Goal: Task Accomplishment & Management: Manage account settings

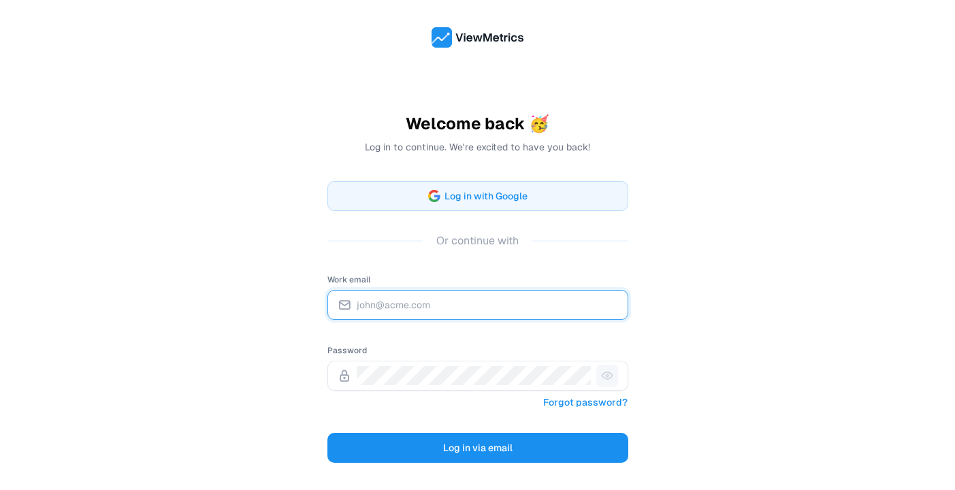
type input "[EMAIL_ADDRESS][DOMAIN_NAME]"
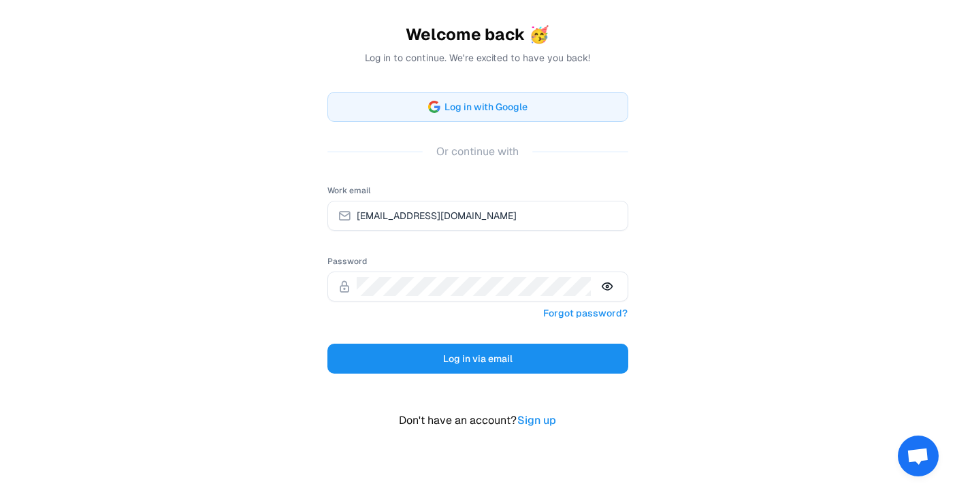
scroll to position [93, 0]
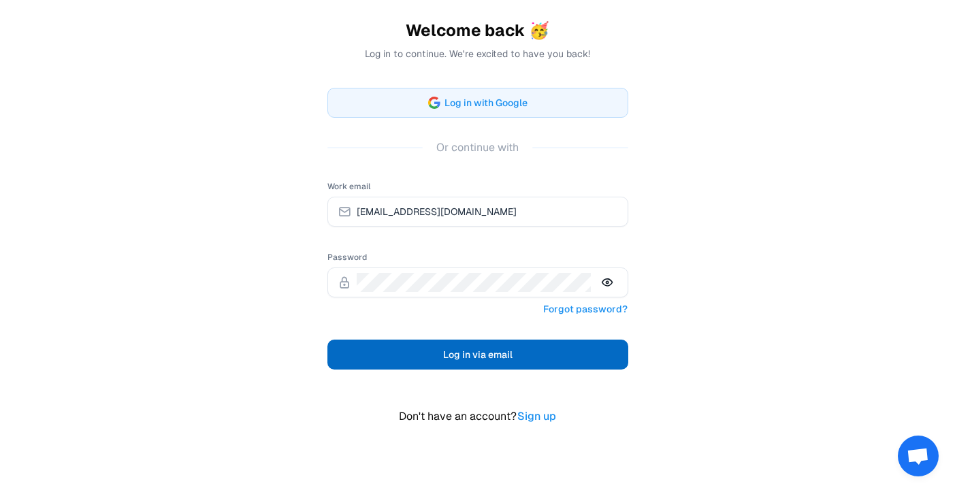
click at [468, 354] on span "Log in via email" at bounding box center [477, 354] width 69 height 16
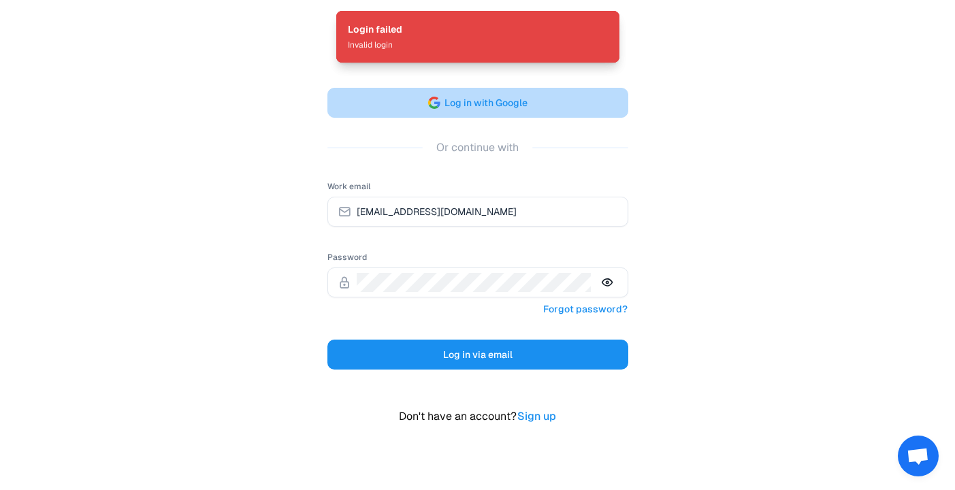
click at [558, 99] on button "Log in with Google" at bounding box center [477, 103] width 301 height 30
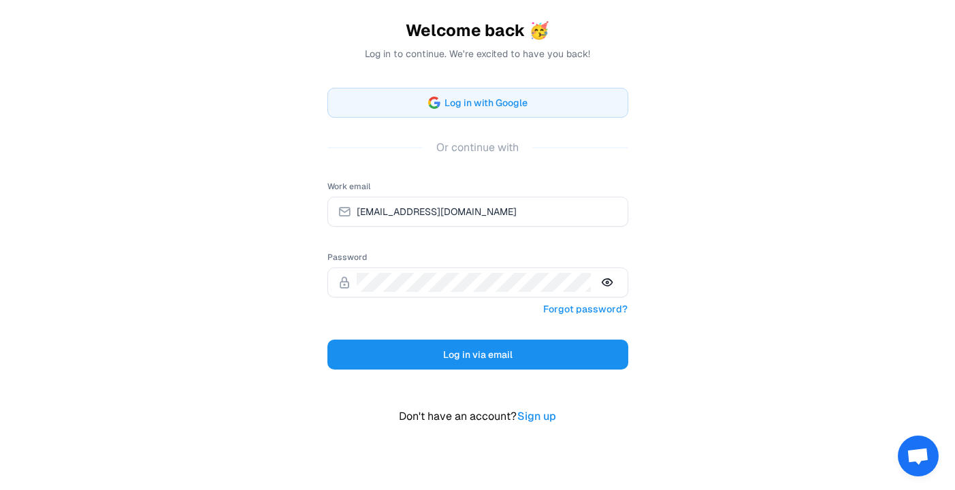
click at [732, 232] on div "Welcome back 🥳 Log in to continue. We're excited to have you back! Log in with …" at bounding box center [477, 207] width 955 height 600
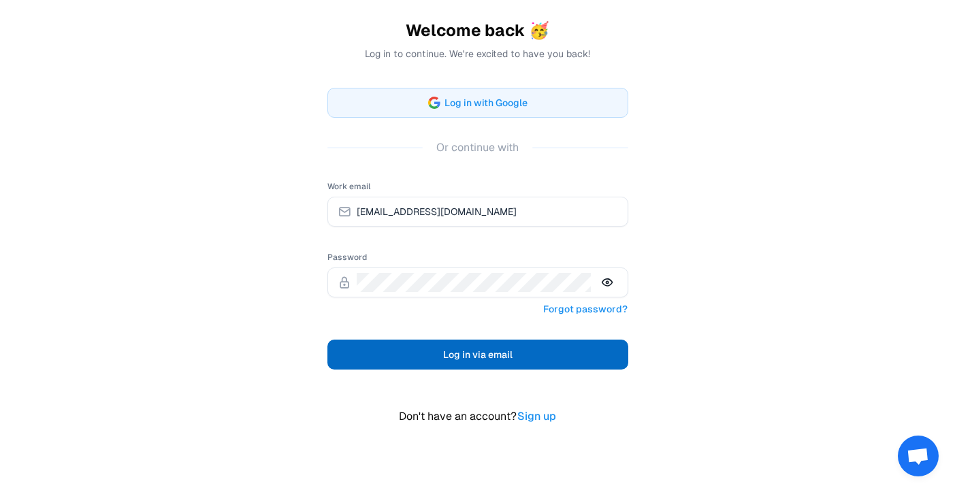
click at [481, 348] on span "Log in via email" at bounding box center [477, 354] width 69 height 16
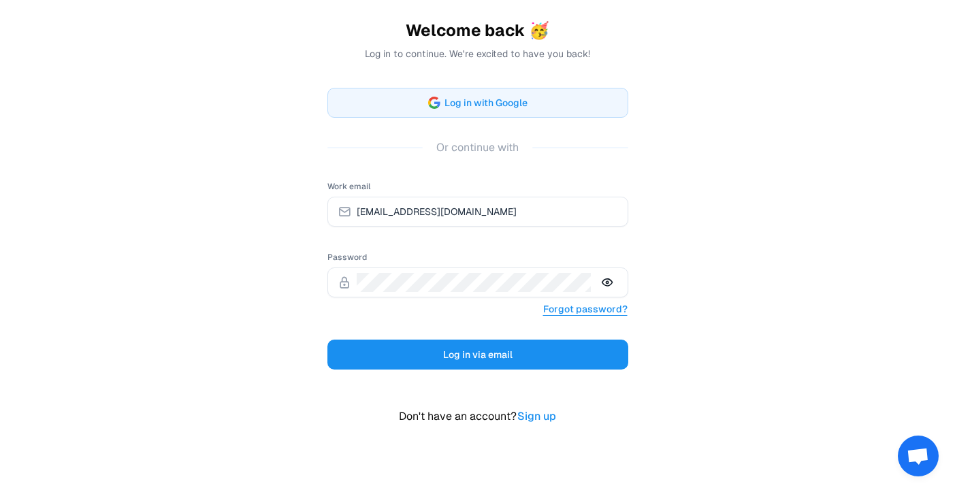
click at [596, 308] on link "Forgot password?" at bounding box center [585, 309] width 86 height 18
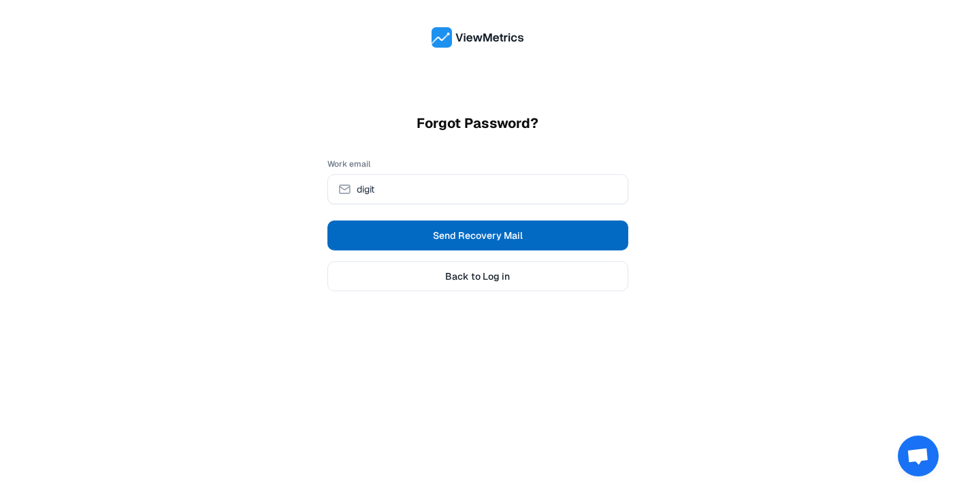
type input "[EMAIL_ADDRESS][DOMAIN_NAME]"
click at [486, 233] on span "Send Recovery Mail" at bounding box center [478, 236] width 90 height 14
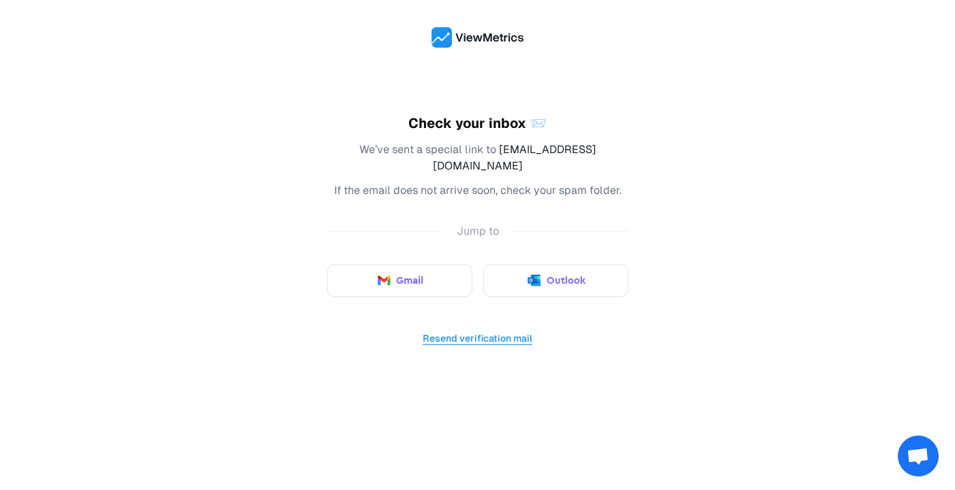
click at [441, 329] on button "Resend verification mail" at bounding box center [477, 338] width 111 height 18
click at [501, 39] on img at bounding box center [477, 37] width 93 height 20
click at [431, 37] on img at bounding box center [477, 37] width 93 height 20
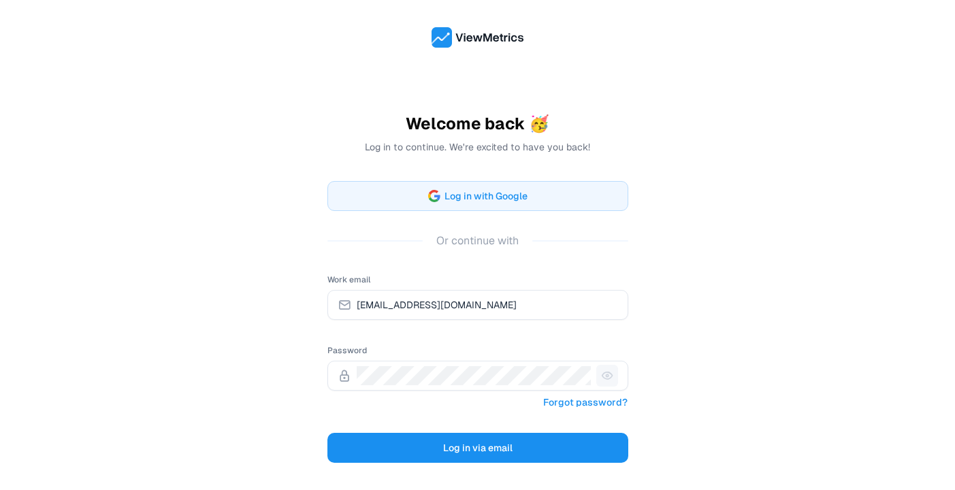
scroll to position [56, 0]
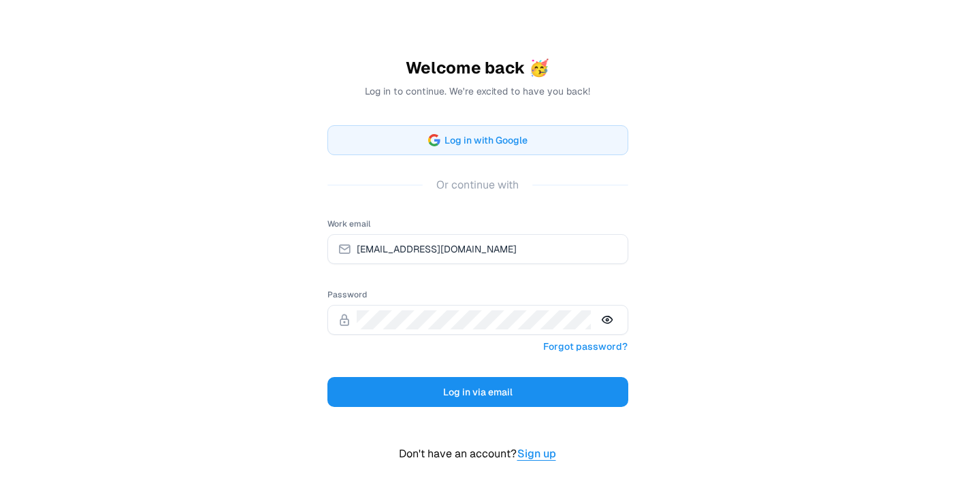
click at [544, 453] on link "Sign up" at bounding box center [537, 454] width 40 height 18
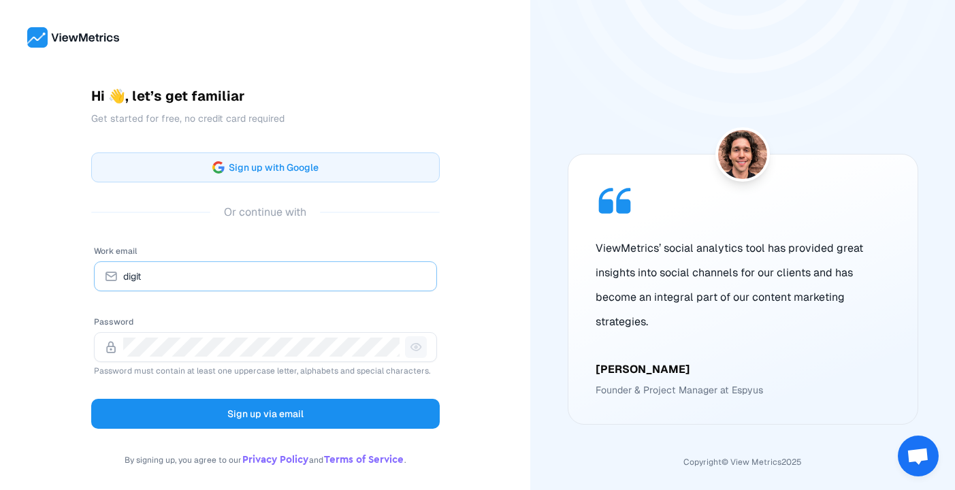
click at [270, 282] on input "digit" at bounding box center [275, 276] width 304 height 19
type input "[EMAIL_ADDRESS][DOMAIN_NAME]"
click at [238, 333] on div at bounding box center [265, 347] width 343 height 30
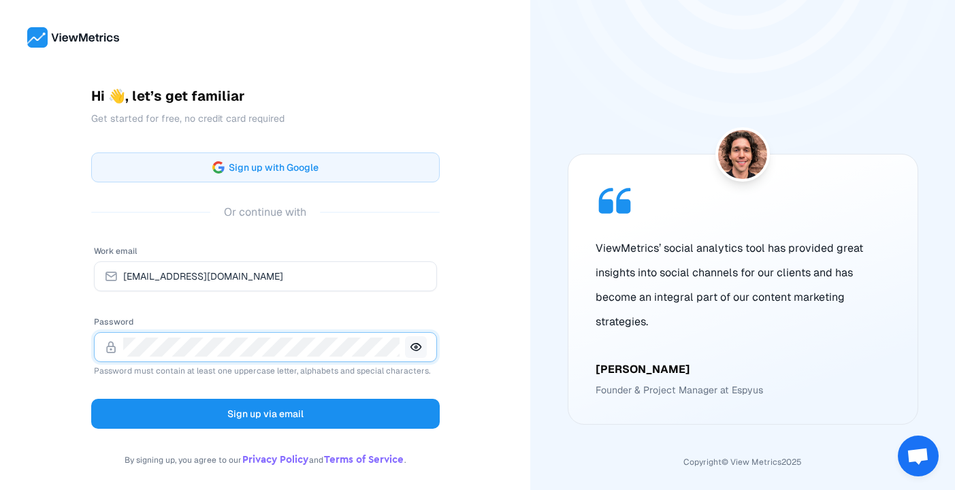
click at [412, 347] on icon at bounding box center [416, 347] width 22 height 22
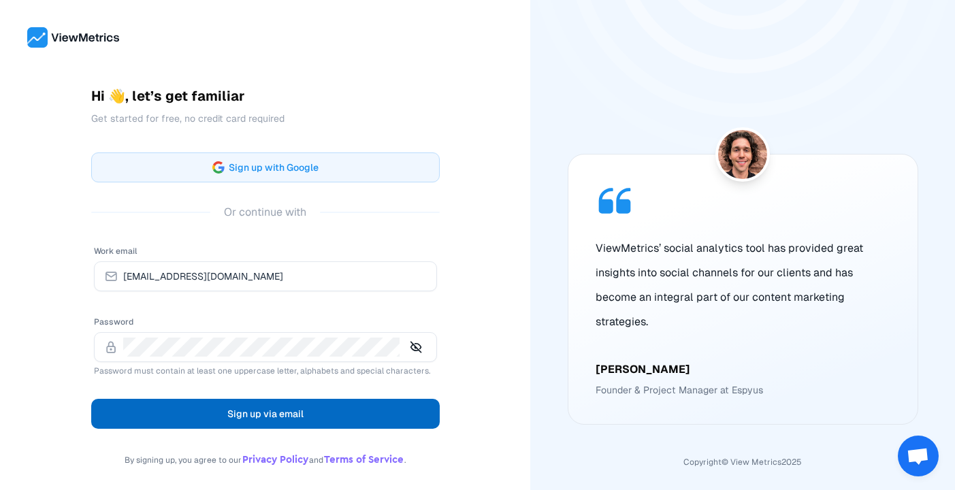
click at [269, 415] on span "Sign up via email" at bounding box center [265, 414] width 76 height 16
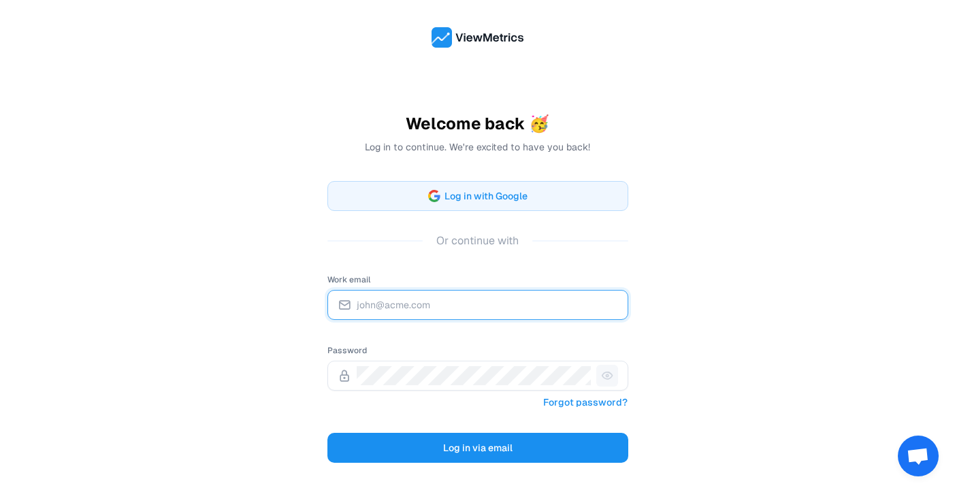
type input "[EMAIL_ADDRESS][DOMAIN_NAME]"
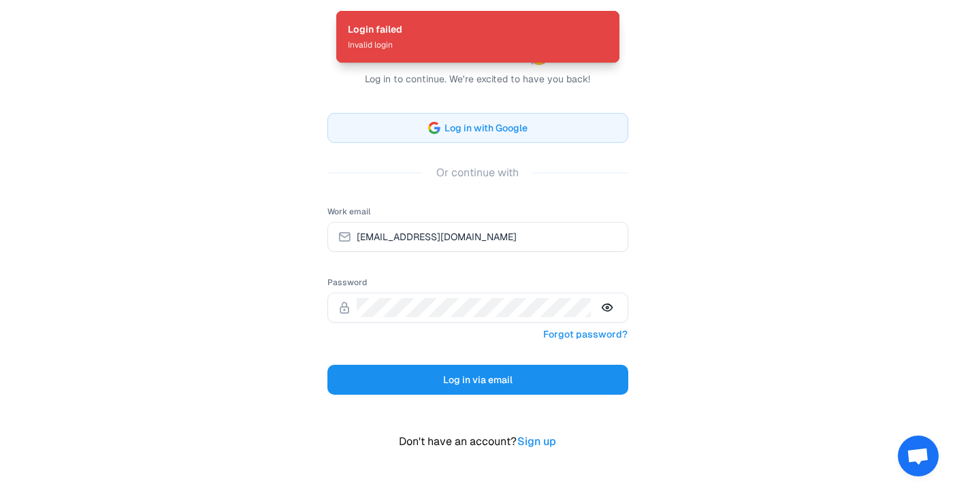
scroll to position [110, 0]
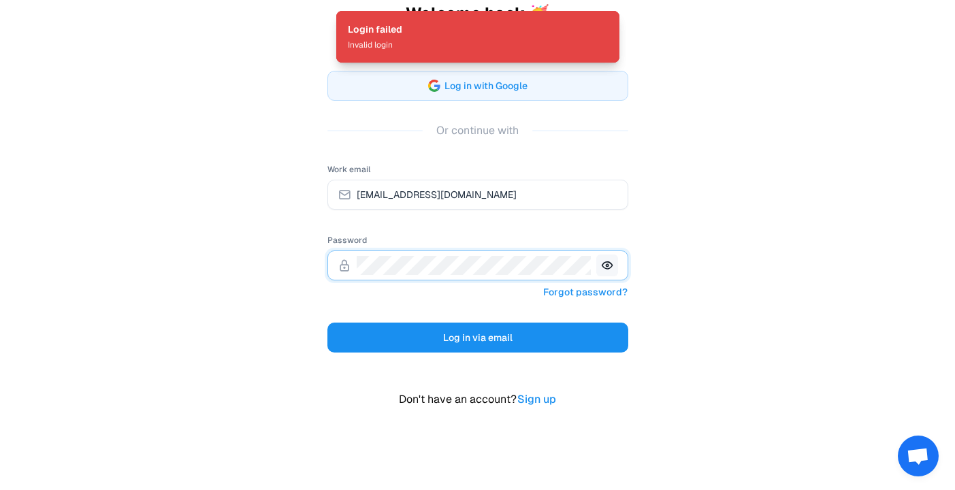
click at [613, 270] on icon at bounding box center [607, 266] width 22 height 22
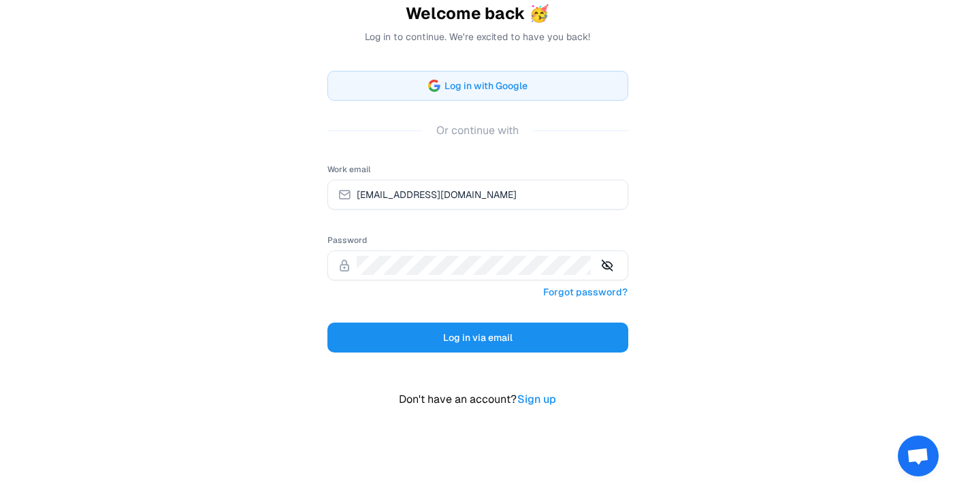
click at [693, 229] on div "Welcome back 🥳 Log in to continue. We're excited to have you back! Log in with …" at bounding box center [477, 190] width 955 height 600
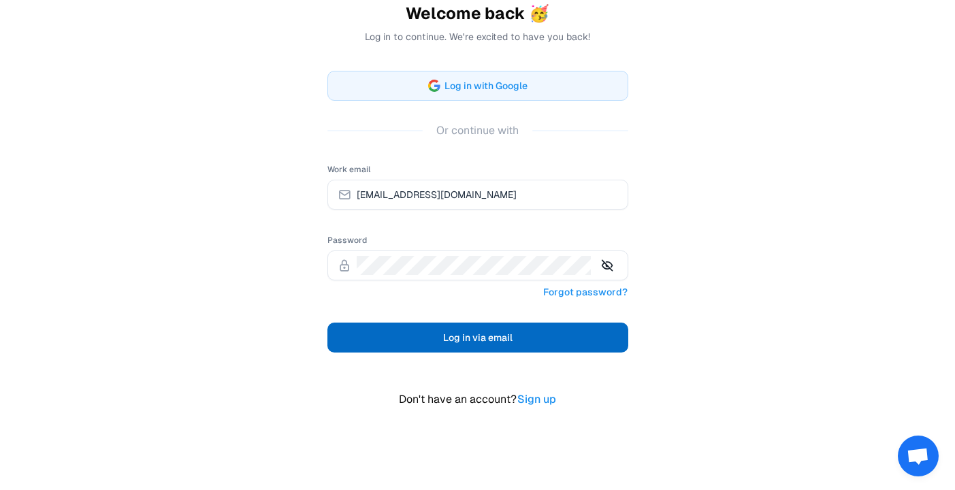
click at [426, 339] on button "Log in via email" at bounding box center [477, 338] width 301 height 30
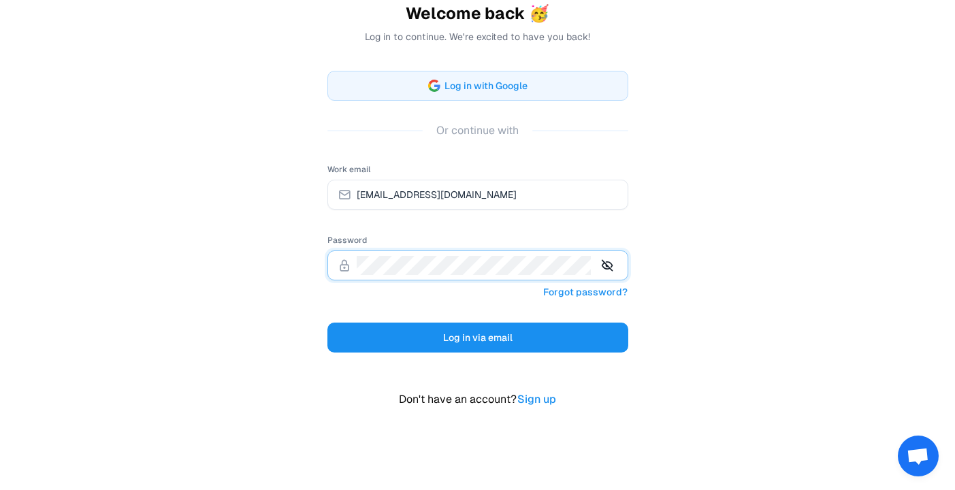
click at [327, 323] on button "Log in via email" at bounding box center [477, 338] width 301 height 30
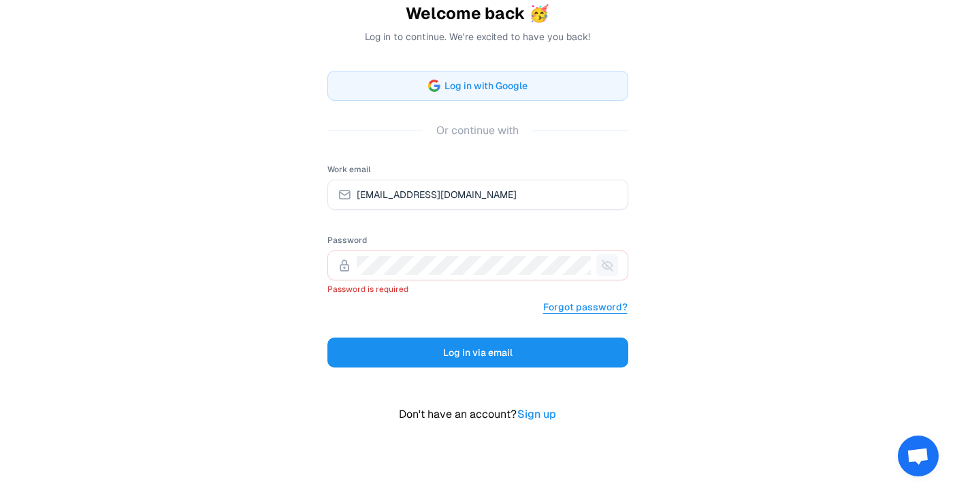
click at [602, 308] on link "Forgot password?" at bounding box center [585, 307] width 86 height 18
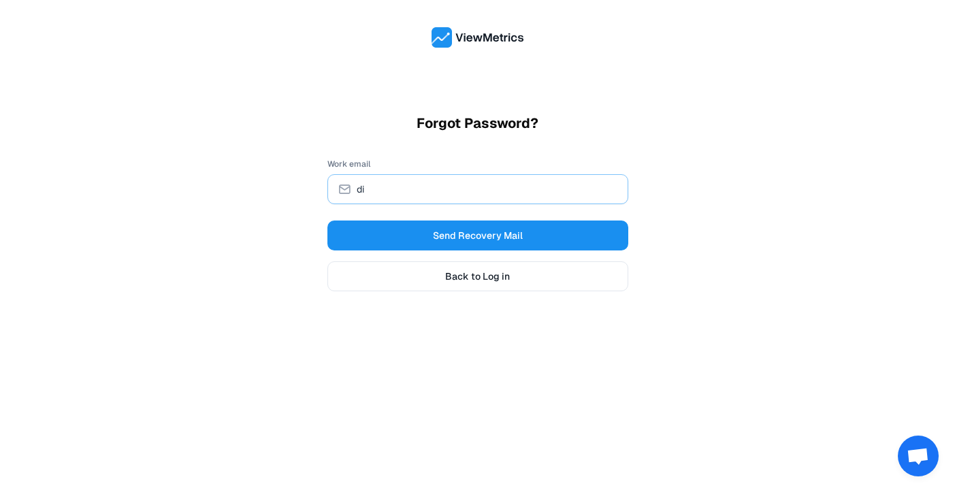
type input "[EMAIL_ADDRESS][DOMAIN_NAME]"
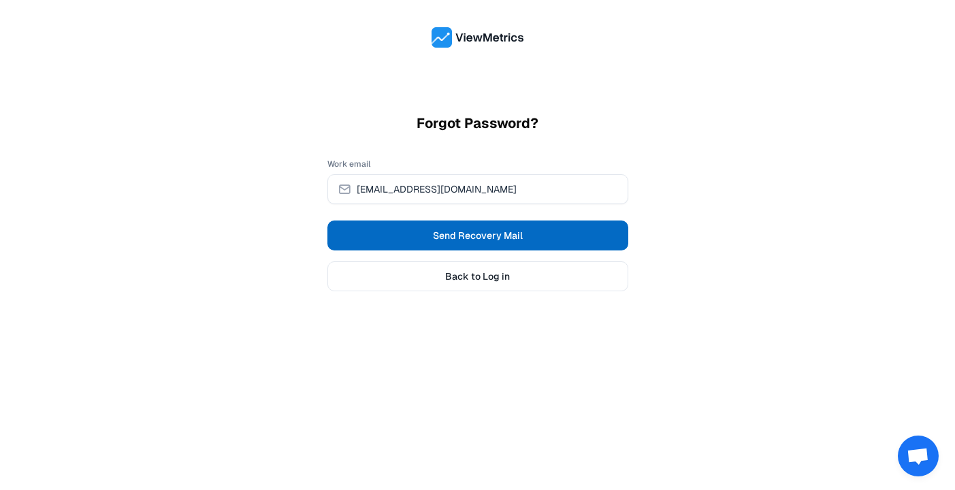
click at [509, 236] on span "Send Recovery Mail" at bounding box center [478, 236] width 90 height 14
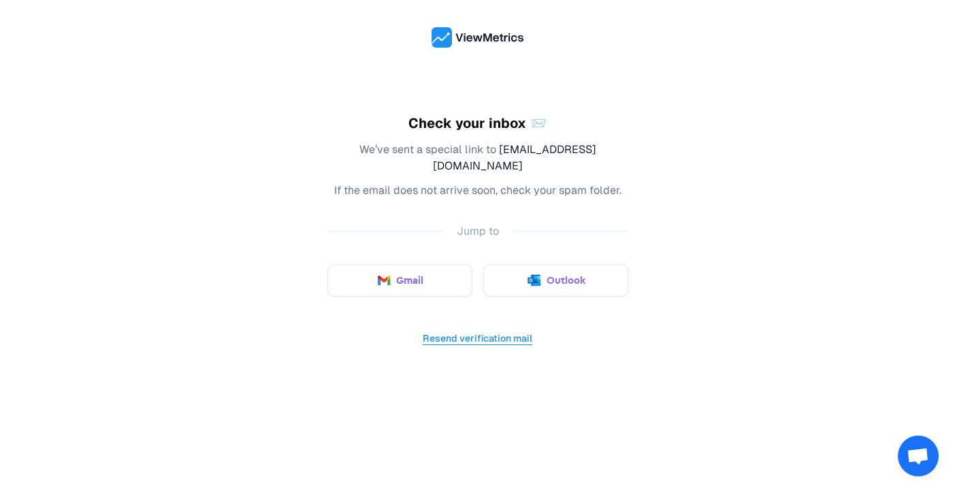
click at [490, 329] on button "Resend verification mail" at bounding box center [477, 338] width 111 height 18
